Goal: Information Seeking & Learning: Find contact information

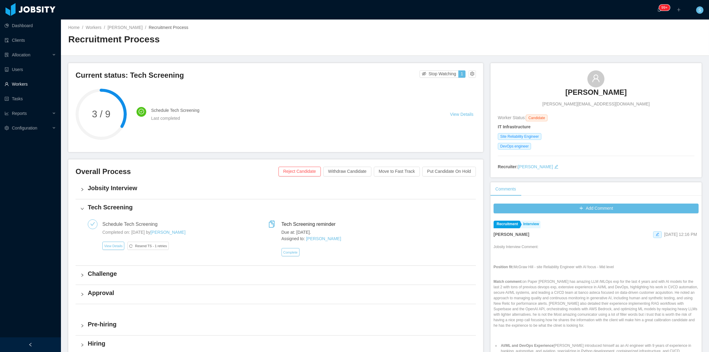
click at [30, 81] on link "Workers" at bounding box center [30, 84] width 51 height 12
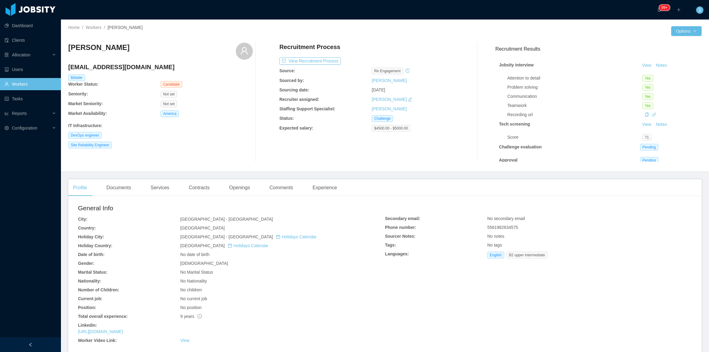
click at [101, 48] on h3 "[PERSON_NAME]" at bounding box center [98, 48] width 61 height 10
copy div "[PERSON_NAME]"
click at [123, 332] on link "[URL][DOMAIN_NAME]" at bounding box center [100, 331] width 45 height 5
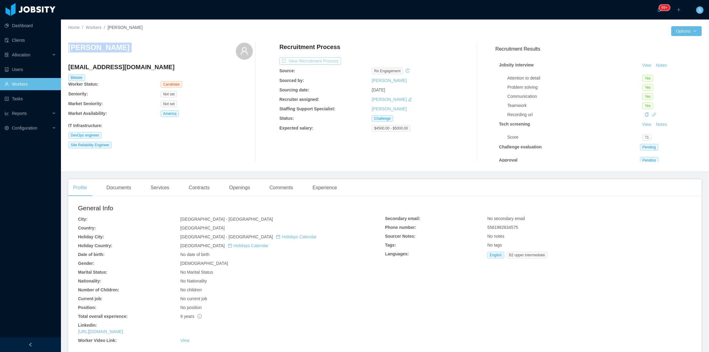
click at [320, 62] on button "View Recruitment Process" at bounding box center [310, 60] width 62 height 7
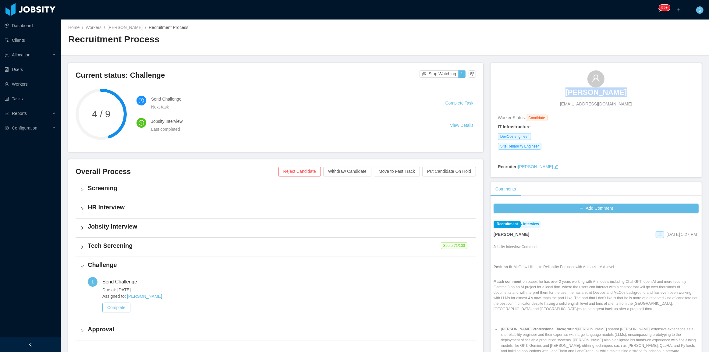
copy h3 "[PERSON_NAME]"
drag, startPoint x: 566, startPoint y: 81, endPoint x: 613, endPoint y: 90, distance: 48.3
click at [613, 90] on div "Julio Saraiva contact@juliosaraiva.com" at bounding box center [596, 88] width 197 height 37
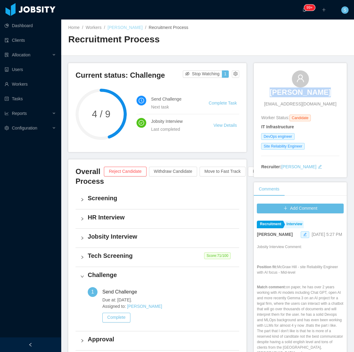
click at [128, 29] on link "[PERSON_NAME]" at bounding box center [125, 27] width 35 height 5
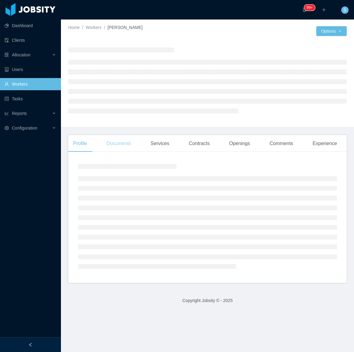
click at [130, 142] on div "Documents" at bounding box center [118, 143] width 34 height 17
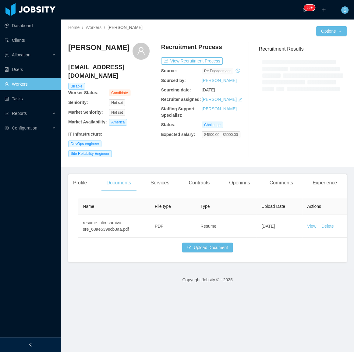
click at [27, 346] on div at bounding box center [30, 344] width 61 height 15
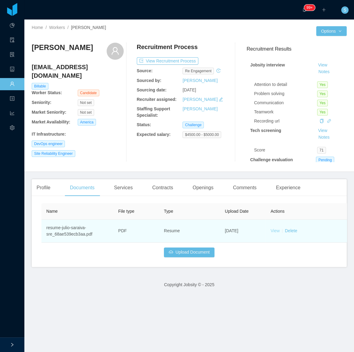
click at [276, 231] on link "View" at bounding box center [275, 230] width 9 height 5
